Goal: Task Accomplishment & Management: Use online tool/utility

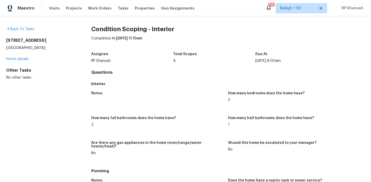
click at [118, 10] on div "Tasks" at bounding box center [123, 8] width 11 height 5
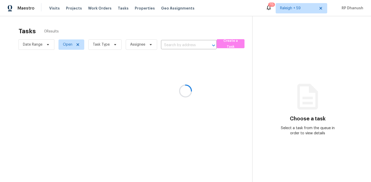
click at [119, 8] on div at bounding box center [185, 91] width 371 height 182
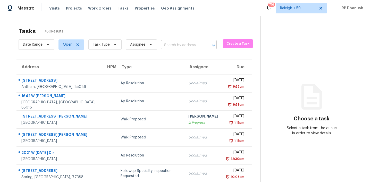
click at [177, 45] on input "text" at bounding box center [181, 45] width 41 height 8
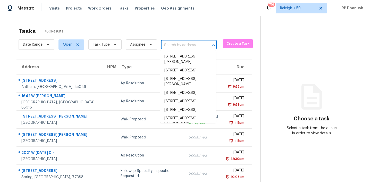
paste input "ALA completed - Scoped as per the condition."
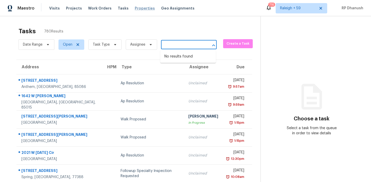
type input "ALA completed - Scoped as per the condition."
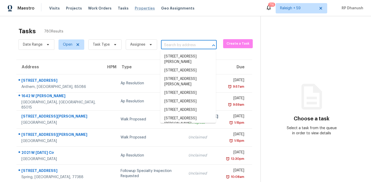
scroll to position [0, 0]
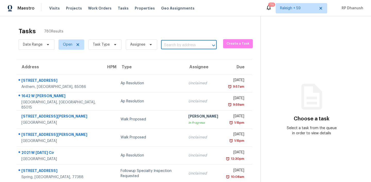
click at [192, 45] on input "text" at bounding box center [181, 45] width 41 height 8
paste input "2461 W Sam Allen Rd, Plant City, FL 33565"
type input "2461 W Sam Allen Rd, Plant City, FL 33565"
click at [193, 55] on li "2461 W Sam Allen Rd, Plant City, FL 33565" at bounding box center [188, 59] width 56 height 14
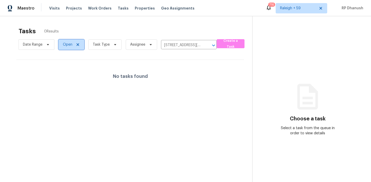
click at [69, 45] on span "Open" at bounding box center [68, 44] width 10 height 5
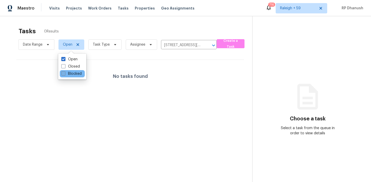
click at [69, 74] on label "Blocked" at bounding box center [71, 73] width 20 height 5
click at [65, 74] on input "Blocked" at bounding box center [62, 72] width 3 height 3
checkbox input "true"
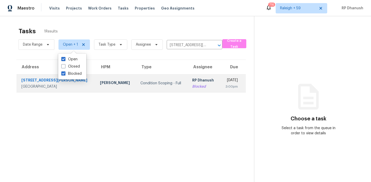
click at [224, 82] on div "[DATE]" at bounding box center [231, 81] width 14 height 6
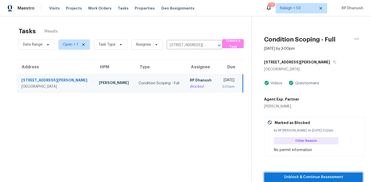
click at [295, 167] on span "Unblock & Continue Assessment" at bounding box center [313, 177] width 90 height 6
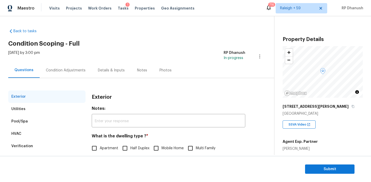
click at [65, 66] on div "Condition Adjustments" at bounding box center [66, 70] width 52 height 15
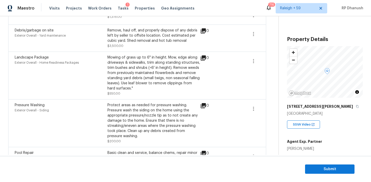
scroll to position [234, 0]
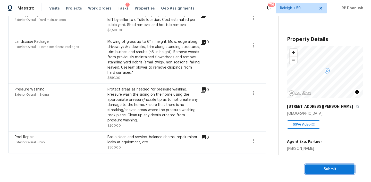
click at [335, 167] on span "Submit" at bounding box center [329, 169] width 41 height 6
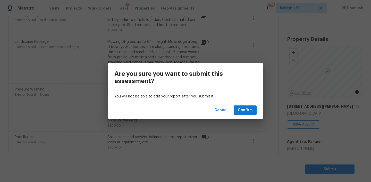
click at [237, 101] on div "You will not be able to edit your report after you submit it" at bounding box center [185, 97] width 155 height 10
click at [237, 108] on button "Confirm" at bounding box center [245, 110] width 23 height 10
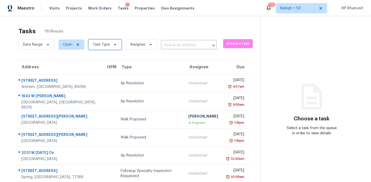
click at [106, 46] on span "Task Type" at bounding box center [101, 44] width 17 height 5
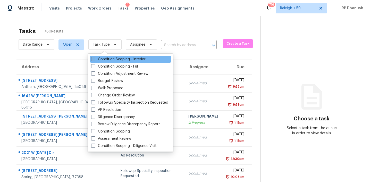
click at [110, 57] on label "Condition Scoping - Interior" at bounding box center [118, 59] width 54 height 5
click at [95, 57] on input "Condition Scoping - Interior" at bounding box center [92, 58] width 3 height 3
checkbox input "true"
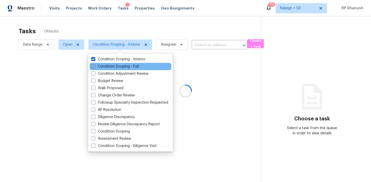
click at [108, 64] on label "Condition Scoping - Full" at bounding box center [114, 66] width 47 height 5
click at [95, 64] on input "Condition Scoping - Full" at bounding box center [92, 65] width 3 height 3
checkbox input "true"
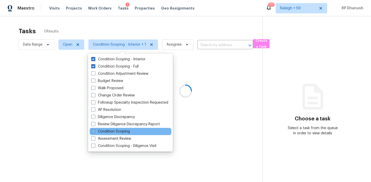
click at [113, 134] on div "Condition Scoping" at bounding box center [131, 131] width 82 height 7
click at [112, 130] on label "Condition Scoping" at bounding box center [110, 131] width 39 height 5
click at [95, 130] on input "Condition Scoping" at bounding box center [92, 130] width 3 height 3
checkbox input "true"
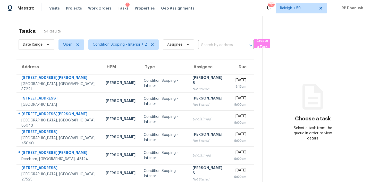
click at [310, 96] on icon at bounding box center [312, 96] width 31 height 31
